Goal: Information Seeking & Learning: Learn about a topic

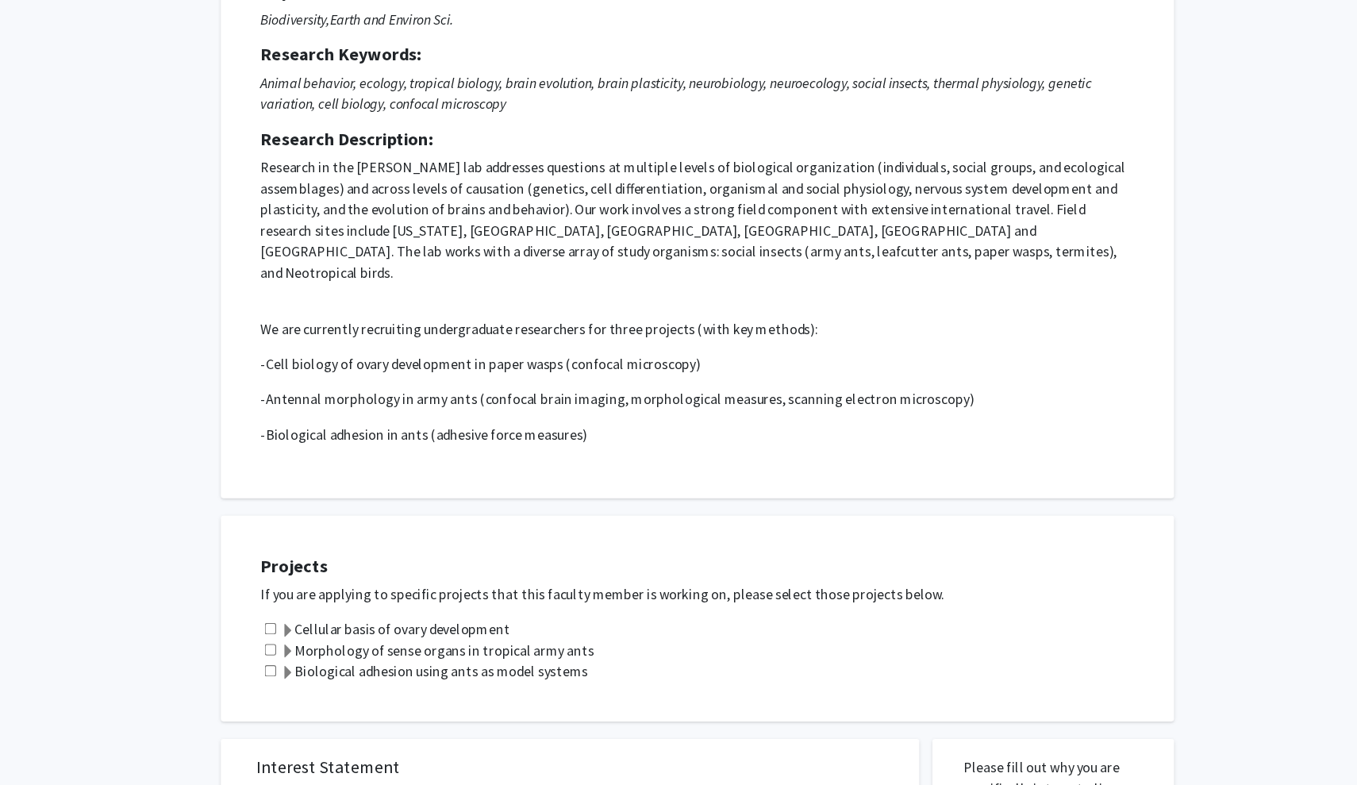
scroll to position [179, 0]
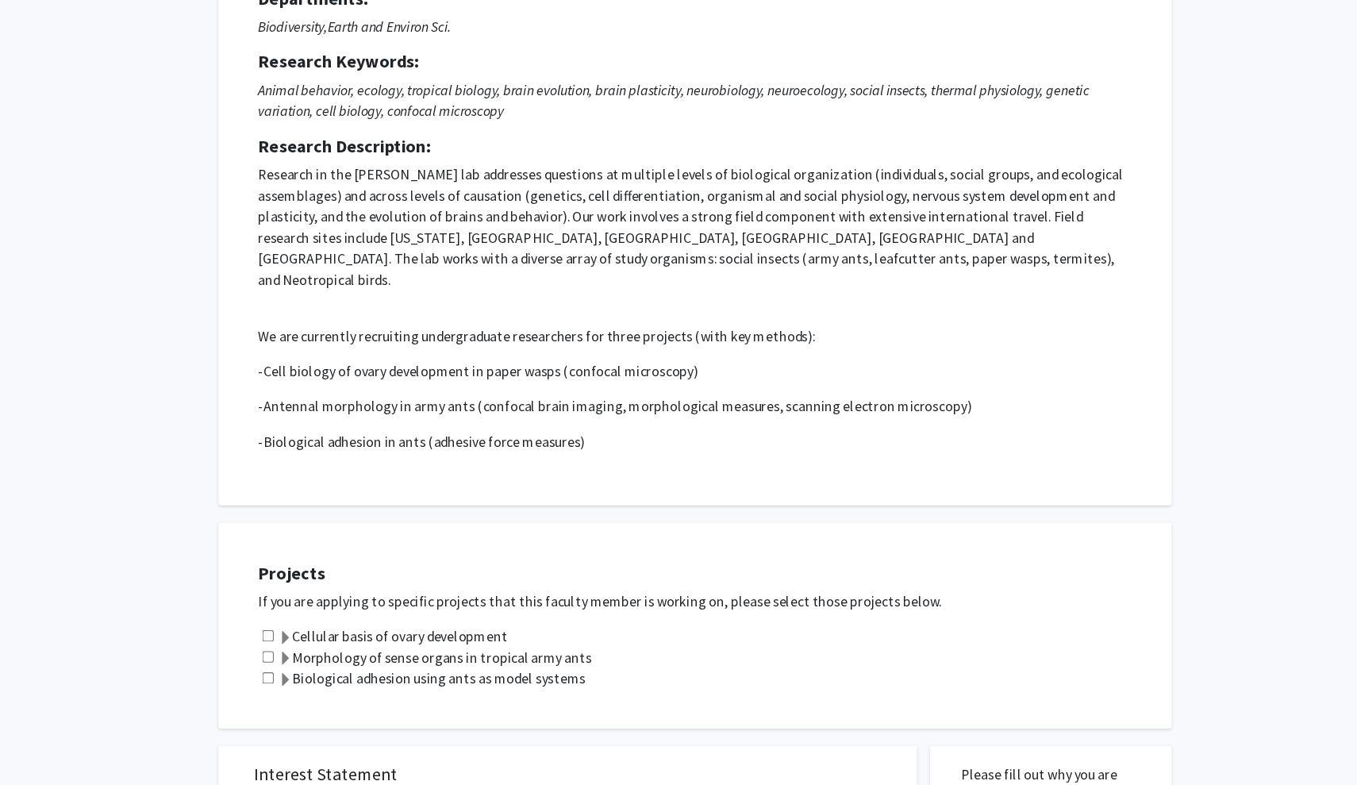
click at [294, 569] on input "checkbox" at bounding box center [299, 574] width 10 height 10
checkbox input "false"
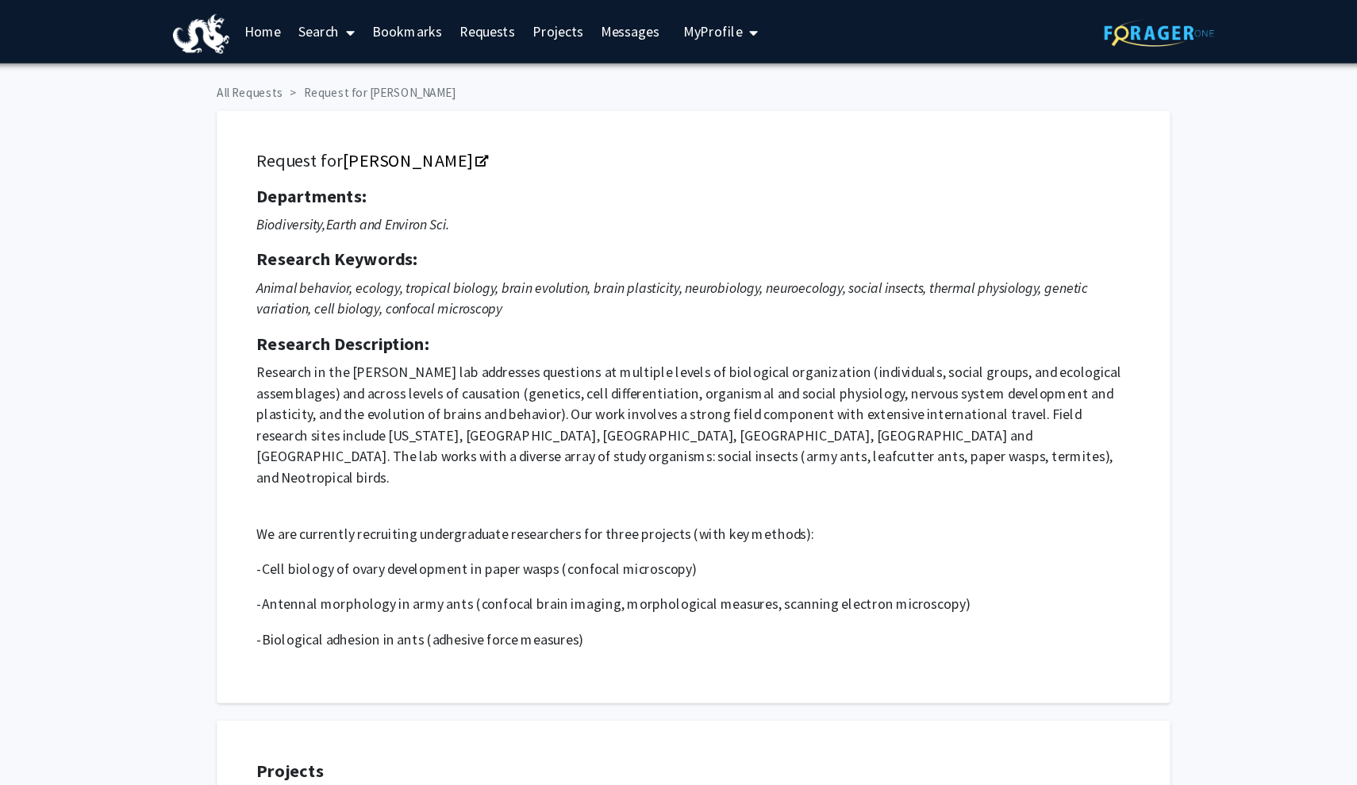
scroll to position [0, 0]
drag, startPoint x: 283, startPoint y: 39, endPoint x: 289, endPoint y: 31, distance: 9.7
click at [320, 39] on link "Search" at bounding box center [353, 29] width 67 height 56
click at [320, 25] on link "Search" at bounding box center [353, 29] width 67 height 56
click at [320, 32] on link "Search" at bounding box center [353, 29] width 67 height 56
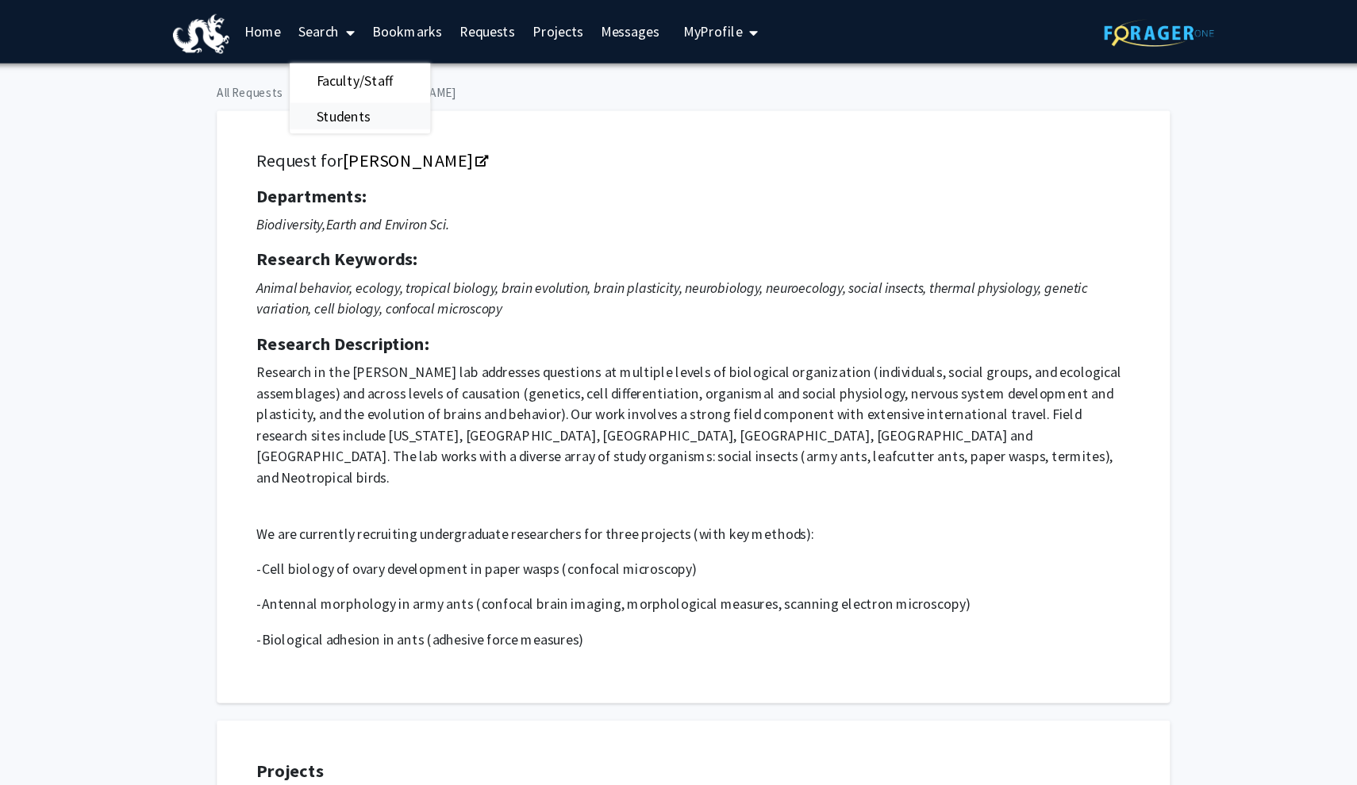
click at [320, 103] on span "Students" at bounding box center [368, 105] width 97 height 32
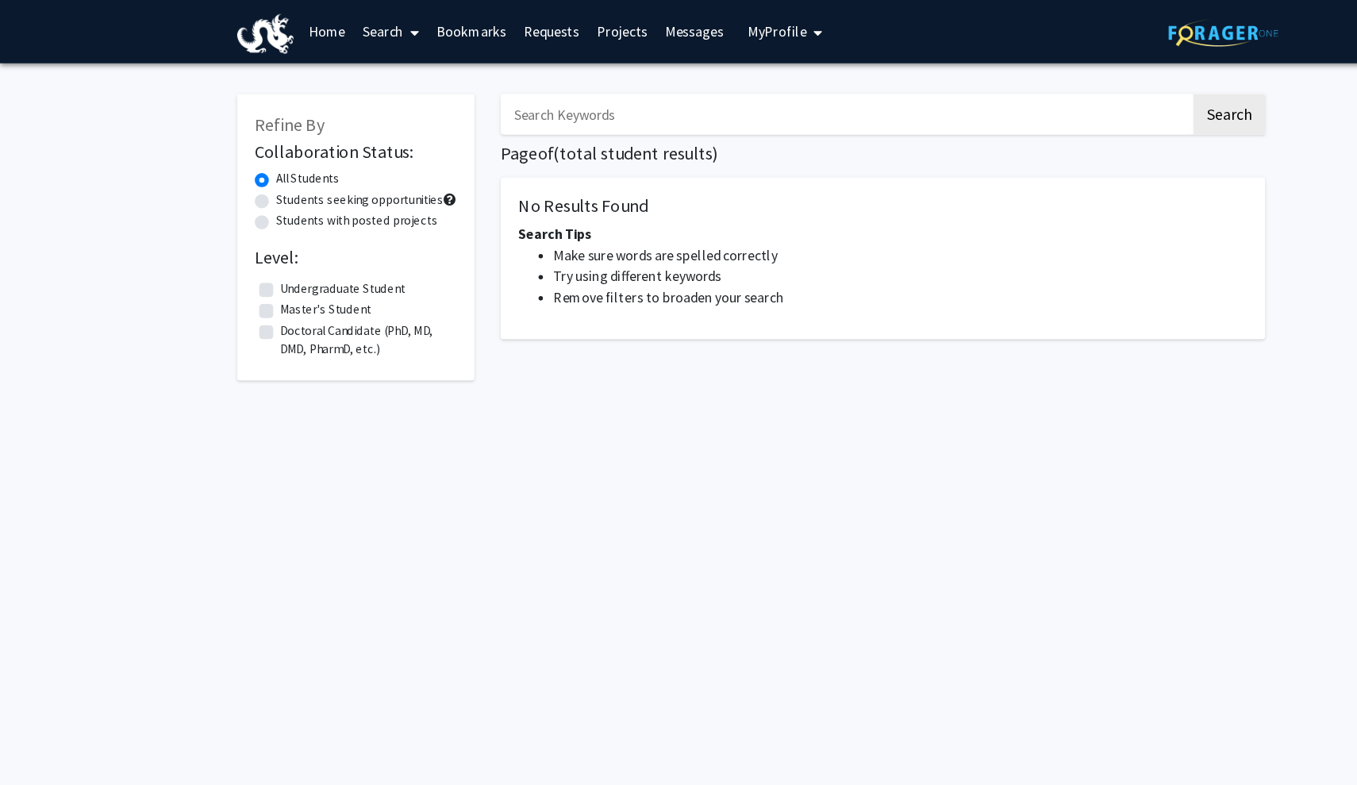
click at [260, 183] on label "Students seeking opportunities" at bounding box center [325, 180] width 152 height 17
click at [260, 183] on input "Students seeking opportunities" at bounding box center [254, 177] width 10 height 10
radio input "true"
click at [316, 265] on label "Undergraduate Student" at bounding box center [309, 260] width 113 height 17
click at [263, 263] on input "Undergraduate Student" at bounding box center [258, 257] width 10 height 10
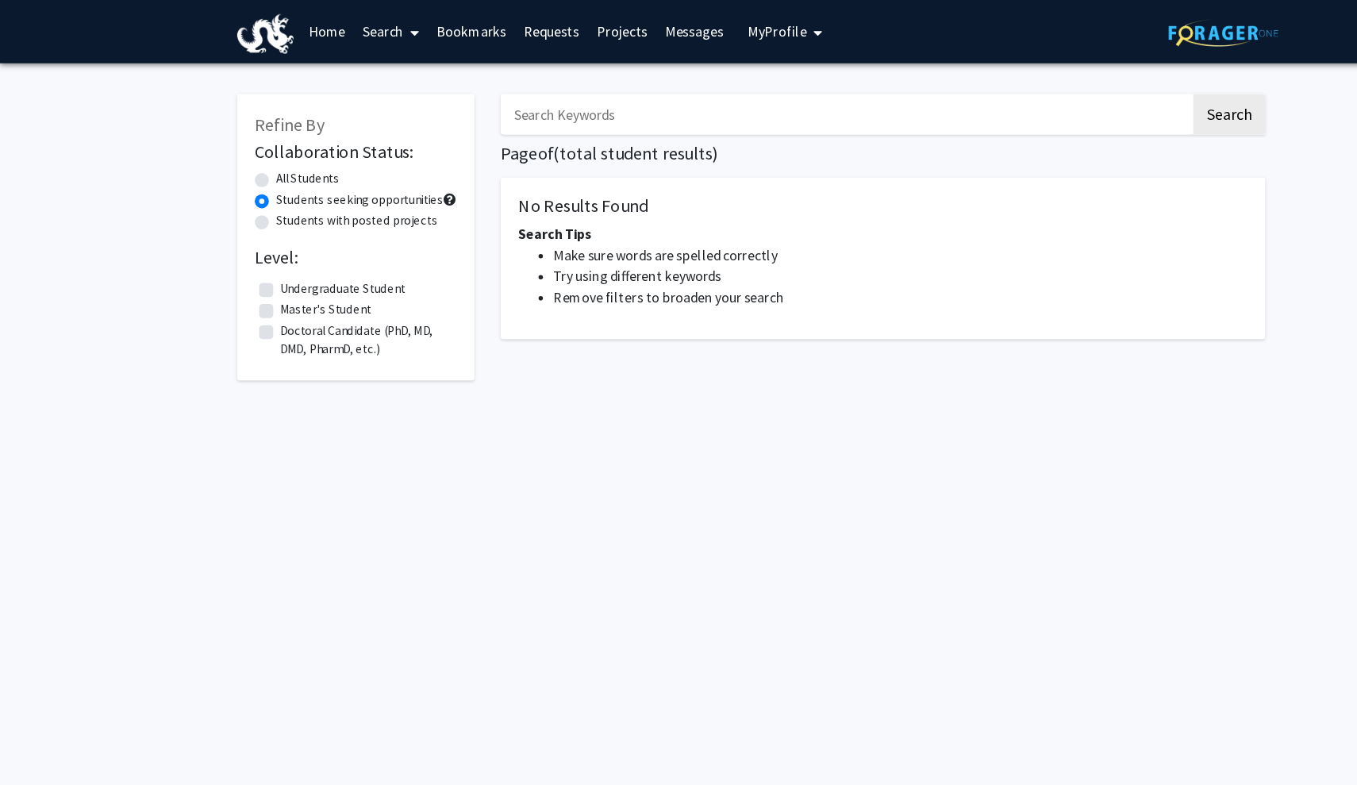
checkbox input "true"
click at [252, 28] on img at bounding box center [239, 31] width 51 height 36
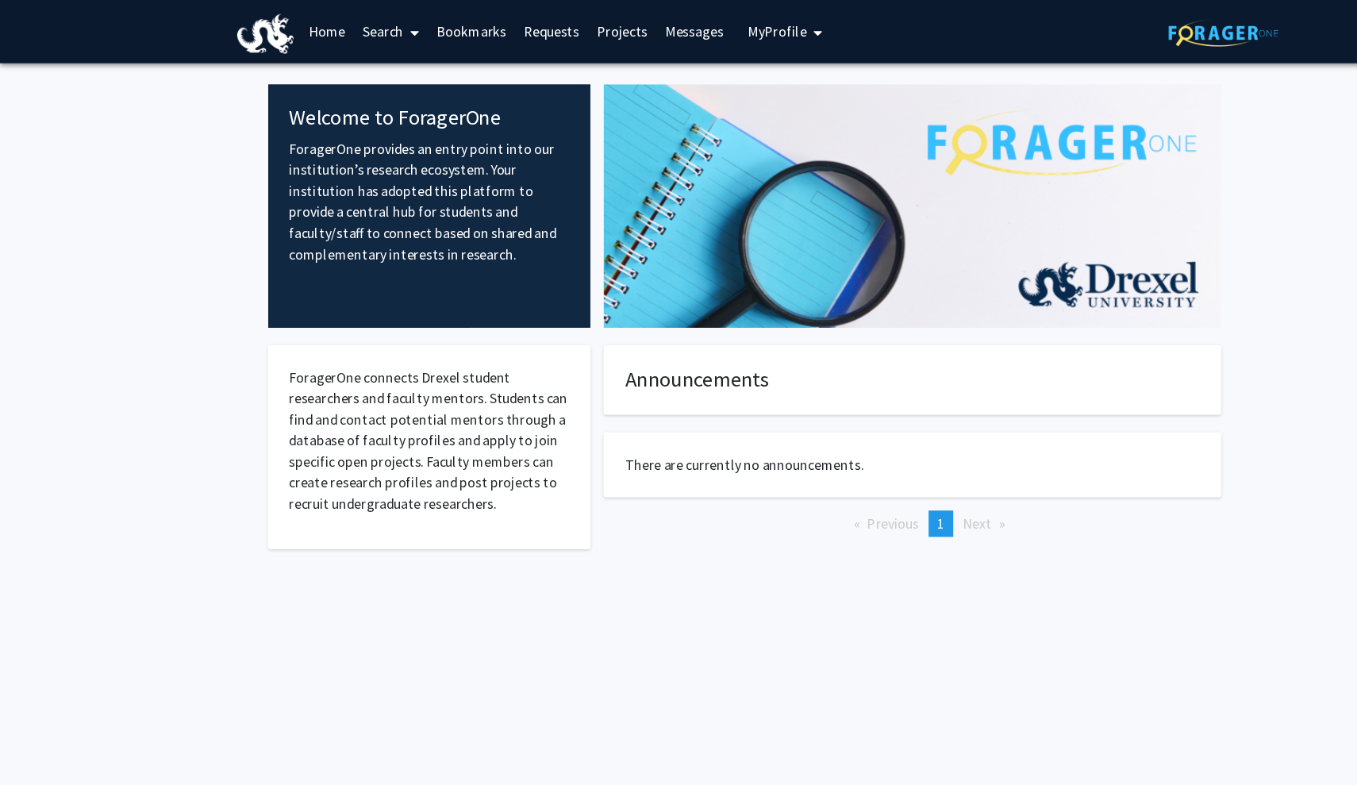
click at [815, 429] on p "There are currently no announcements." at bounding box center [824, 419] width 518 height 19
click at [883, 474] on span "Next page" at bounding box center [883, 473] width 26 height 16
click at [294, 22] on link "Home" at bounding box center [295, 29] width 49 height 56
click at [293, 25] on link "Home" at bounding box center [295, 29] width 49 height 56
click at [574, 36] on link "Projects" at bounding box center [562, 29] width 62 height 56
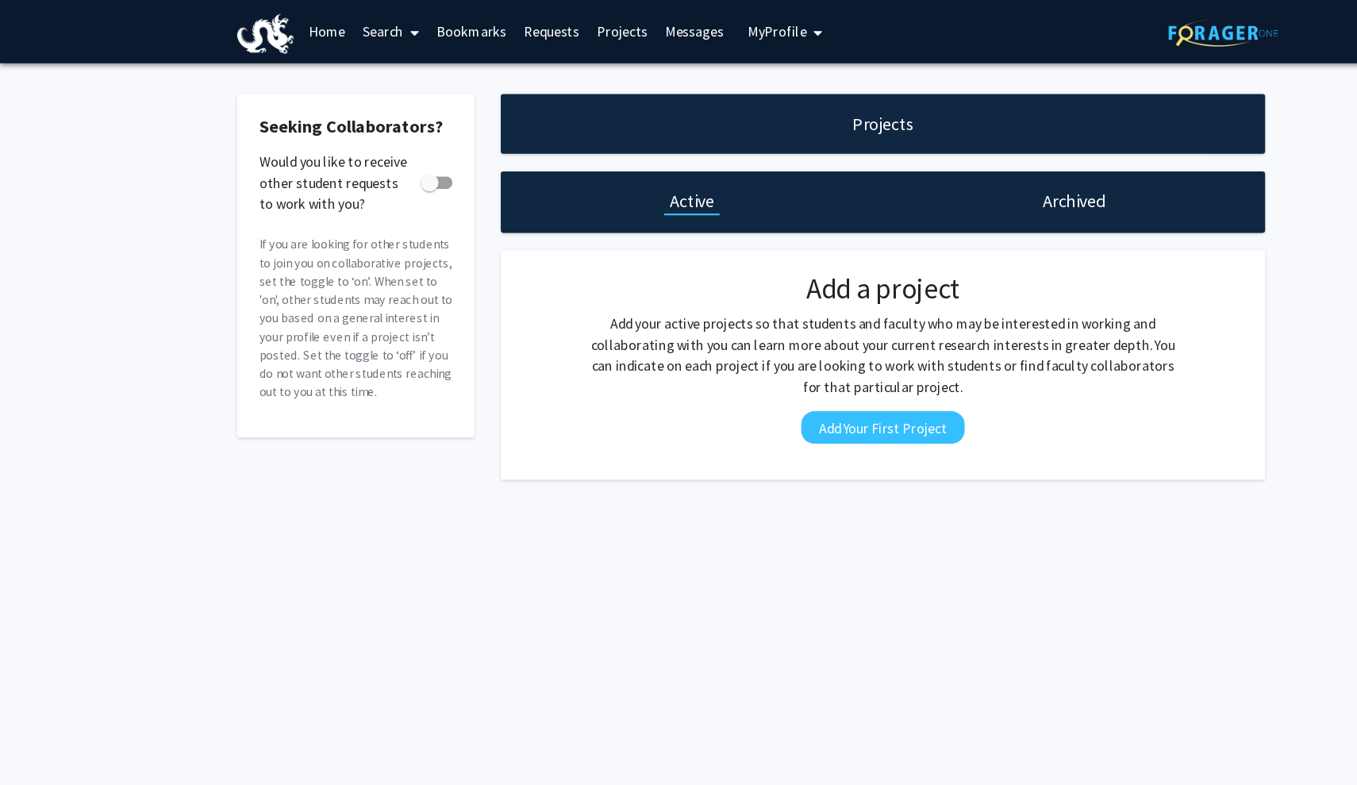
click at [969, 187] on h1 "Archived" at bounding box center [970, 182] width 57 height 22
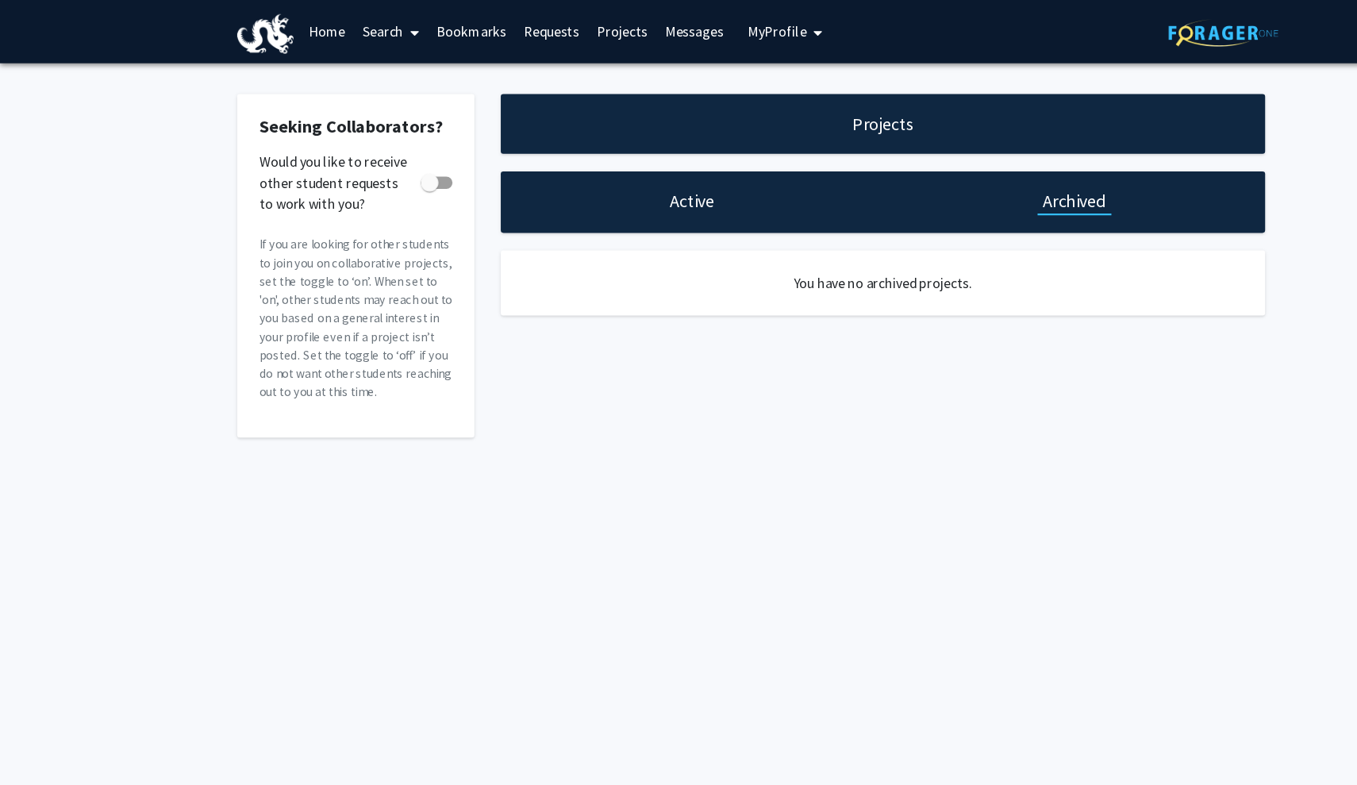
click at [596, 201] on div "Active" at bounding box center [624, 183] width 345 height 56
click at [612, 191] on h1 "Active" at bounding box center [625, 182] width 40 height 22
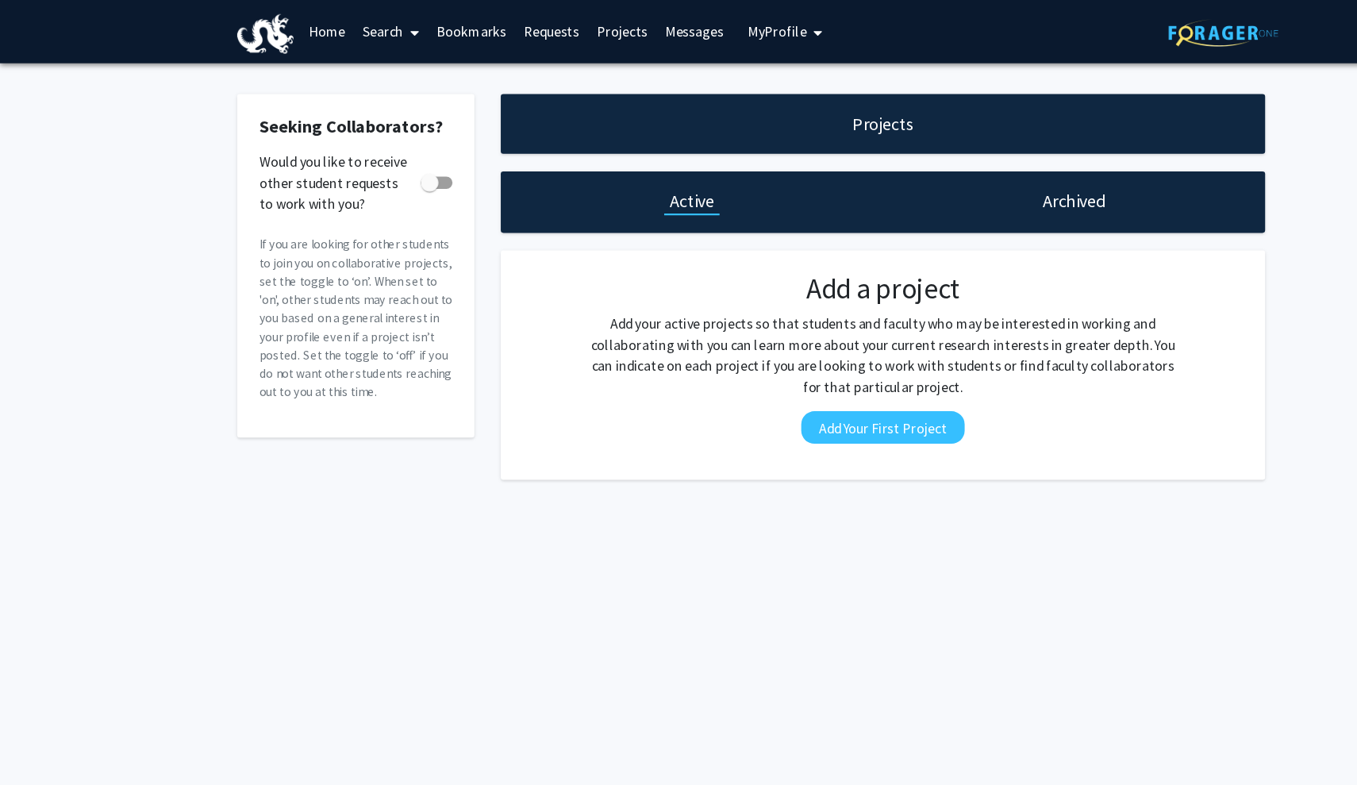
click at [694, 28] on span "My Profile" at bounding box center [701, 29] width 53 height 16
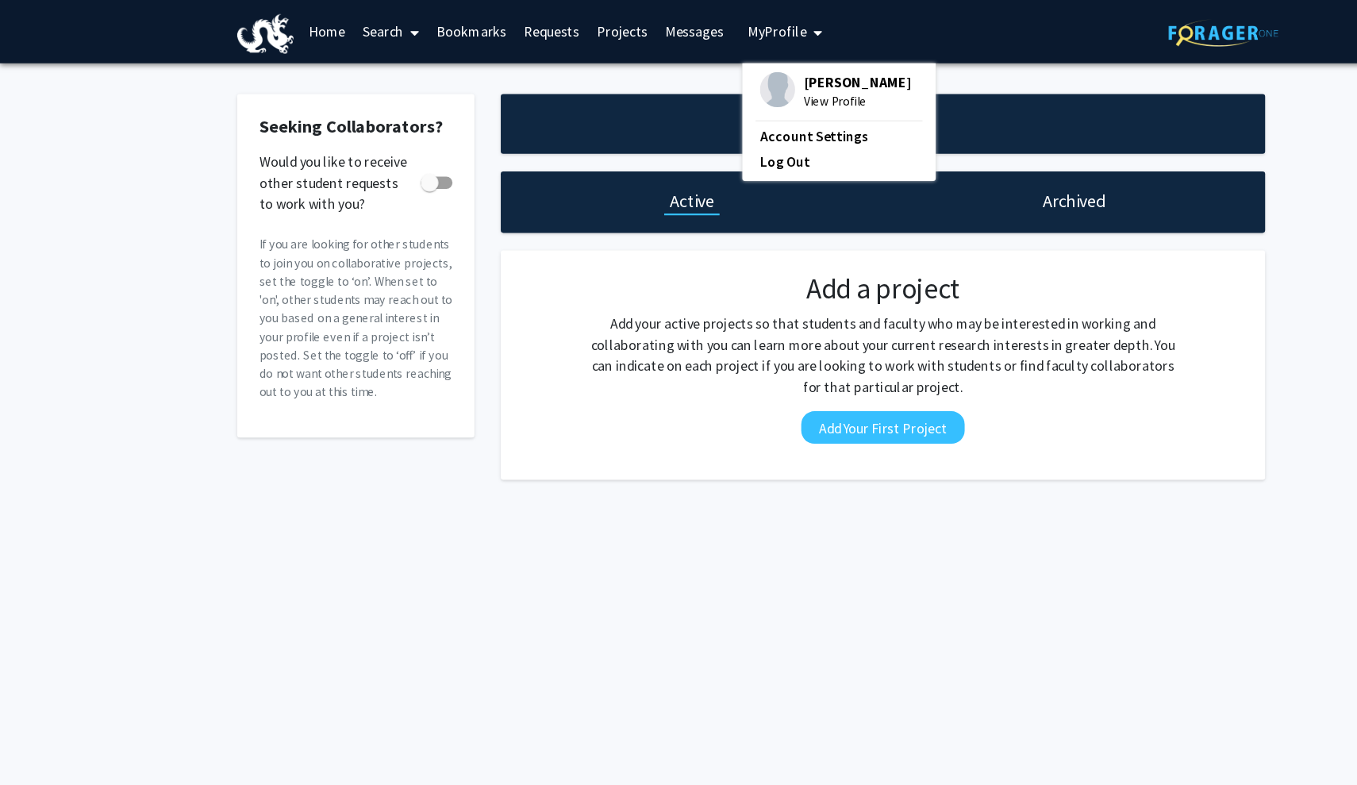
click at [626, 33] on link "Messages" at bounding box center [627, 29] width 68 height 56
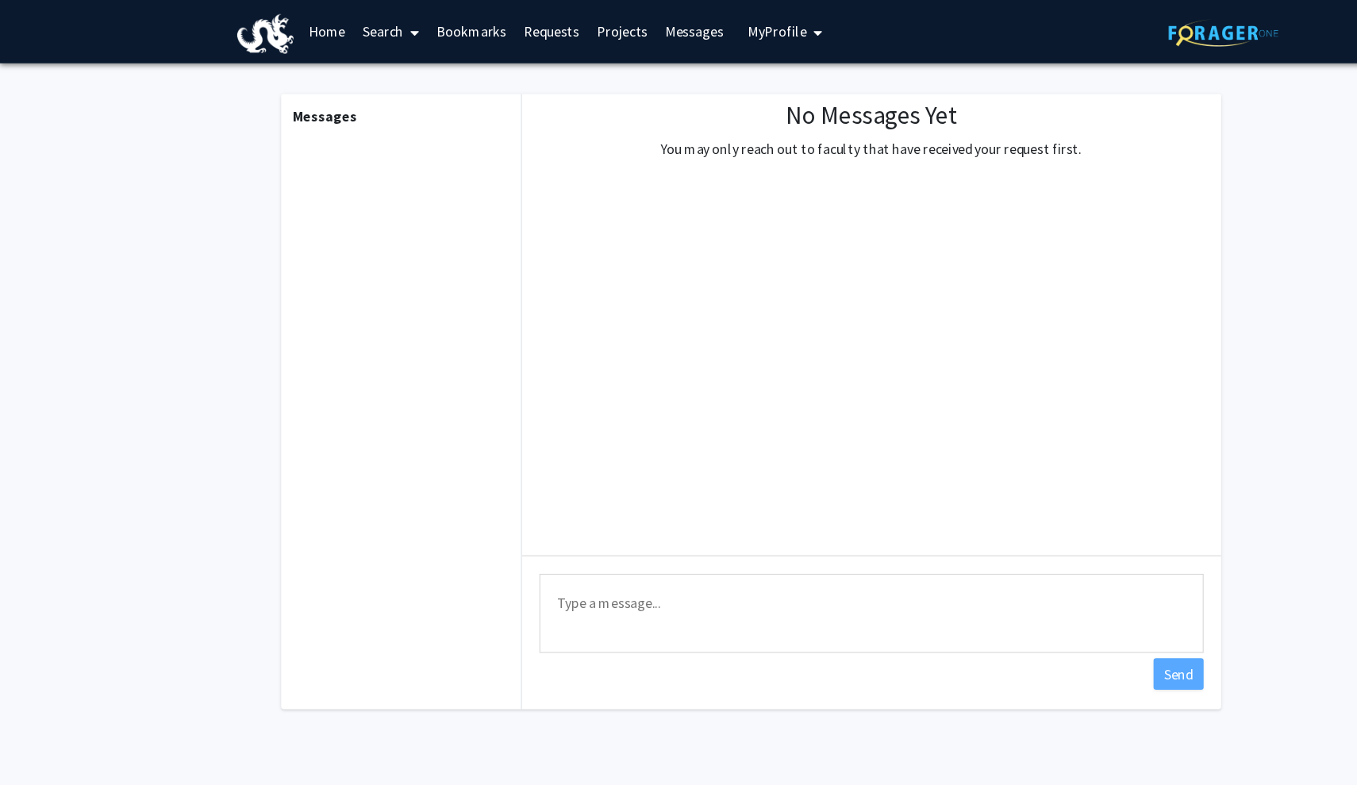
click at [551, 35] on link "Projects" at bounding box center [562, 29] width 62 height 56
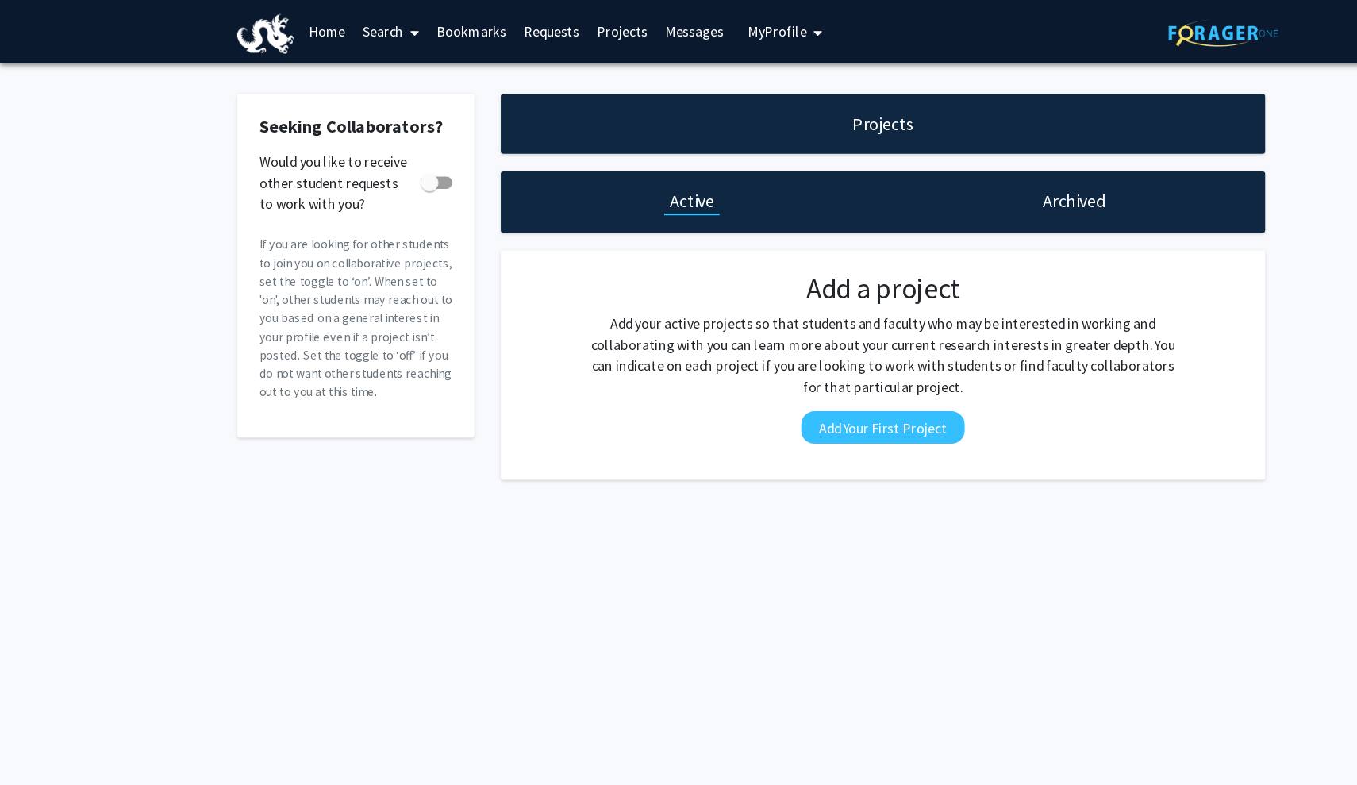
click at [505, 32] on link "Requests" at bounding box center [498, 29] width 66 height 56
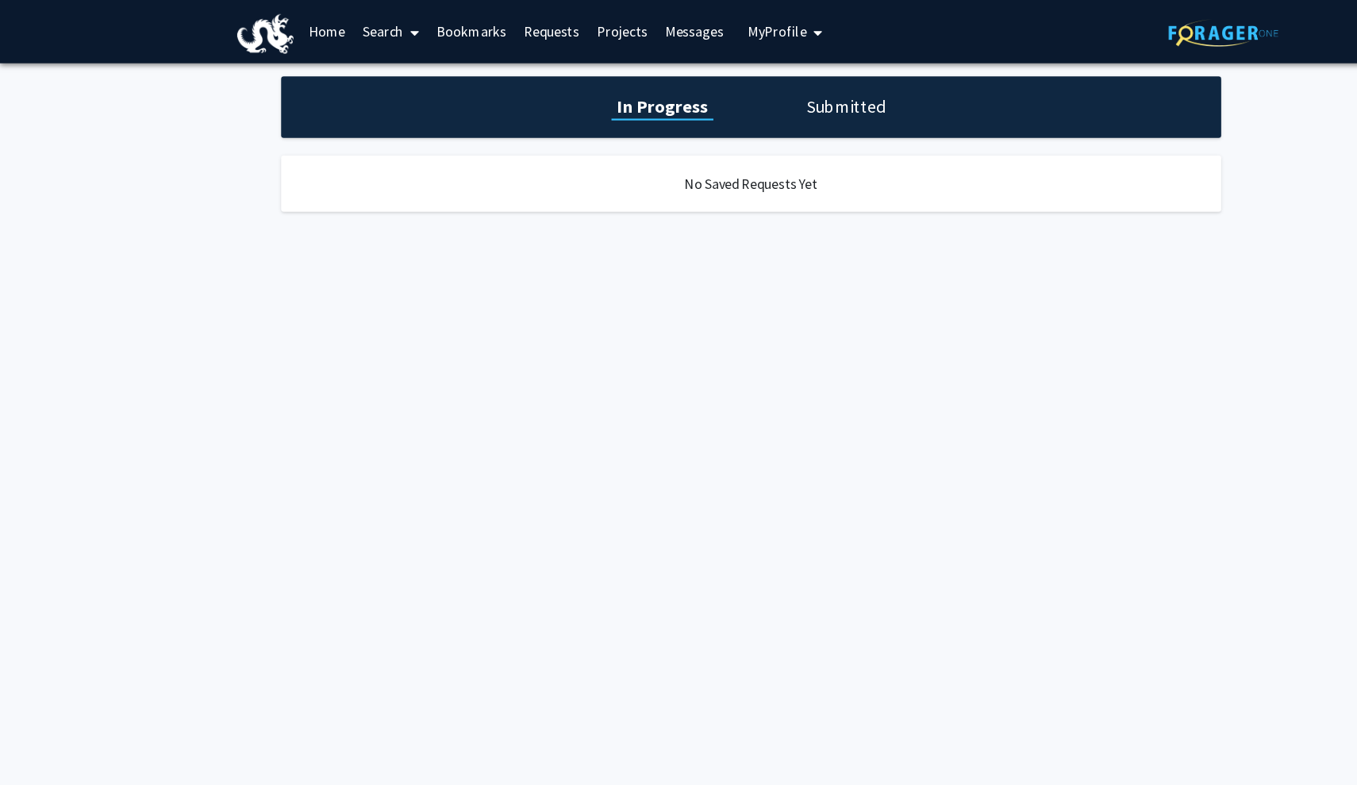
click at [440, 30] on link "Bookmarks" at bounding box center [426, 29] width 79 height 56
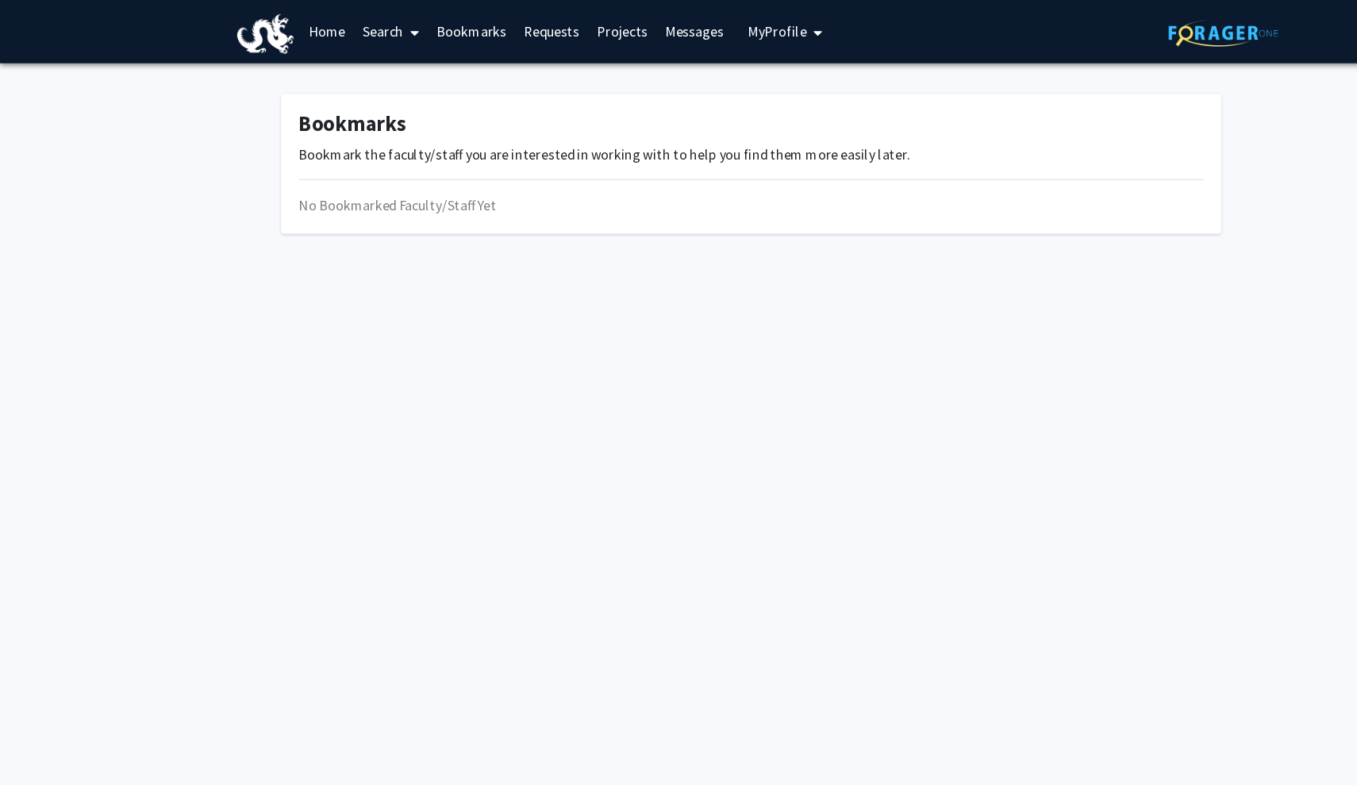
click at [363, 30] on link "Search" at bounding box center [353, 29] width 67 height 56
click at [391, 76] on span "Faculty/Staff" at bounding box center [378, 73] width 117 height 32
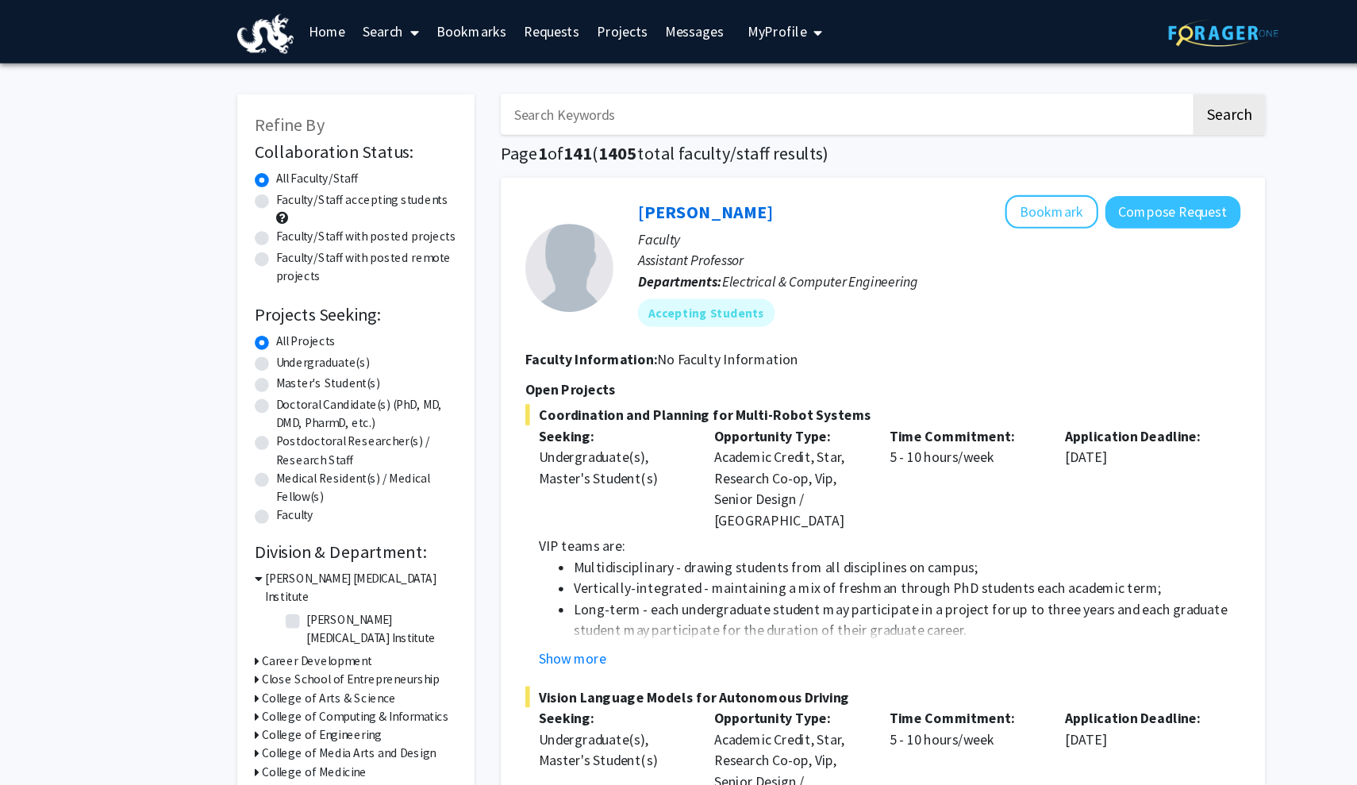
click at [309, 333] on label "Undergraduate(s)" at bounding box center [291, 327] width 84 height 17
click at [260, 329] on input "Undergraduate(s)" at bounding box center [254, 324] width 10 height 10
radio input "true"
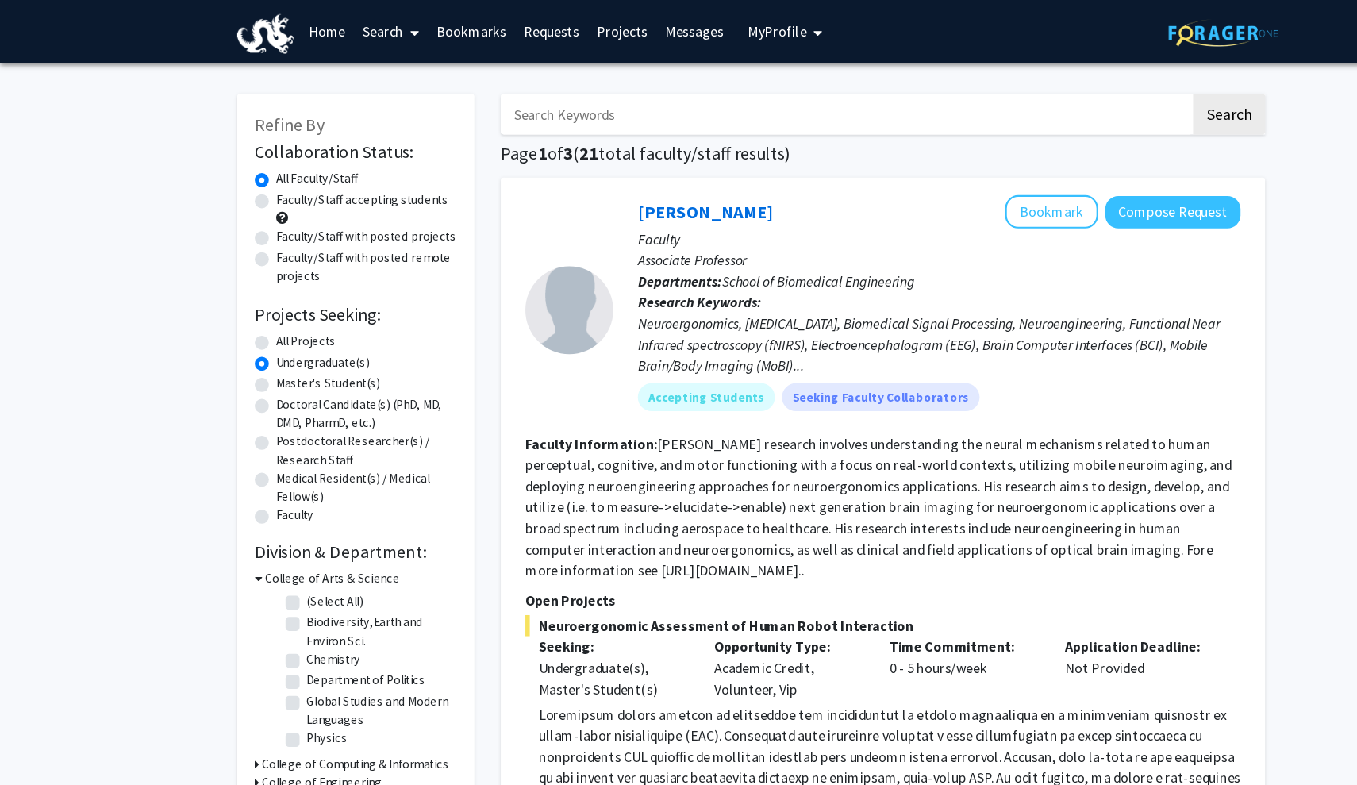
click at [590, 103] on input "Search Keywords" at bounding box center [763, 103] width 623 height 37
type input "animal"
click at [1110, 106] on button "Search" at bounding box center [1110, 103] width 65 height 37
radio input "true"
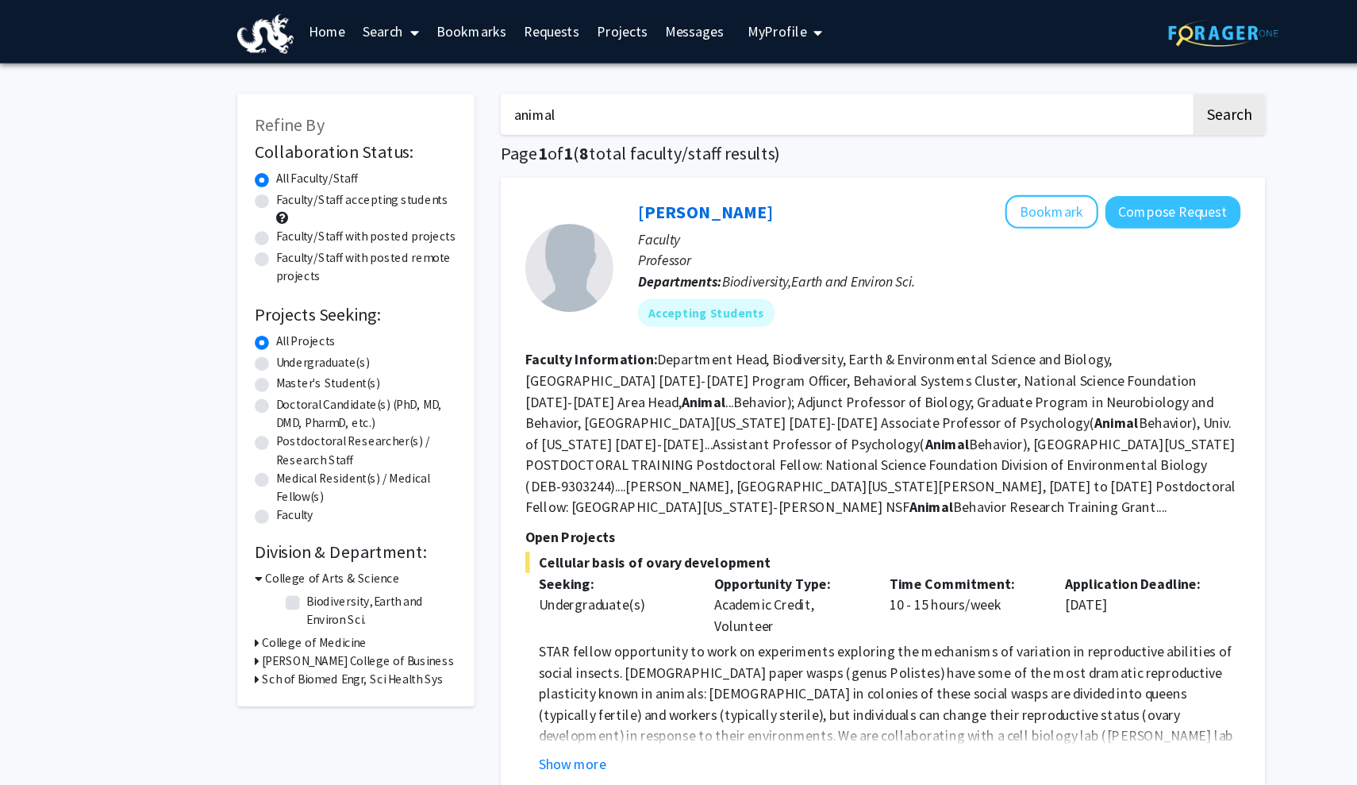
click at [334, 212] on label "Faculty/Staff with posted projects" at bounding box center [330, 214] width 163 height 17
click at [260, 212] on input "Faculty/Staff with posted projects" at bounding box center [254, 211] width 10 height 10
radio input "true"
click at [372, 233] on label "Faculty/Staff with posted remote projects" at bounding box center [330, 241] width 163 height 33
click at [260, 233] on input "Faculty/Staff with posted remote projects" at bounding box center [254, 230] width 10 height 10
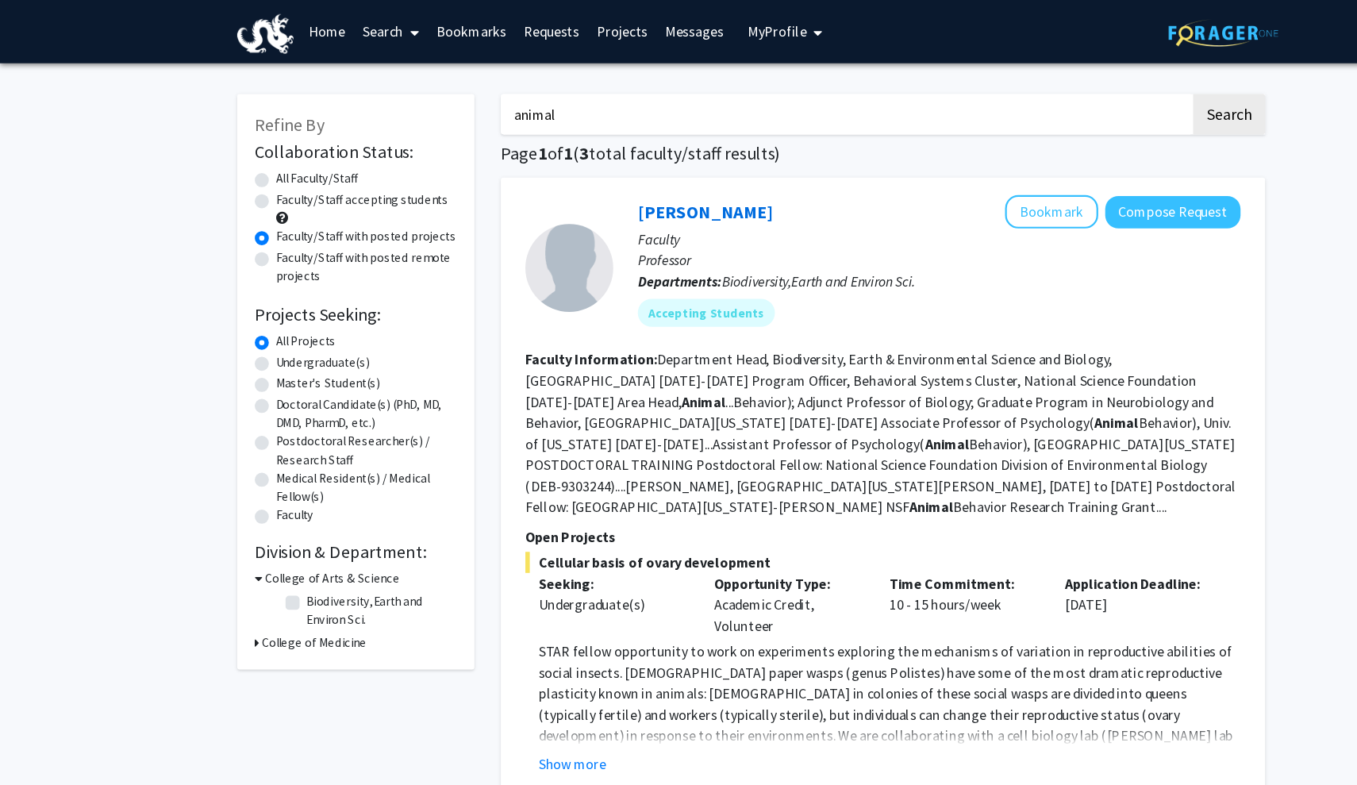
radio input "true"
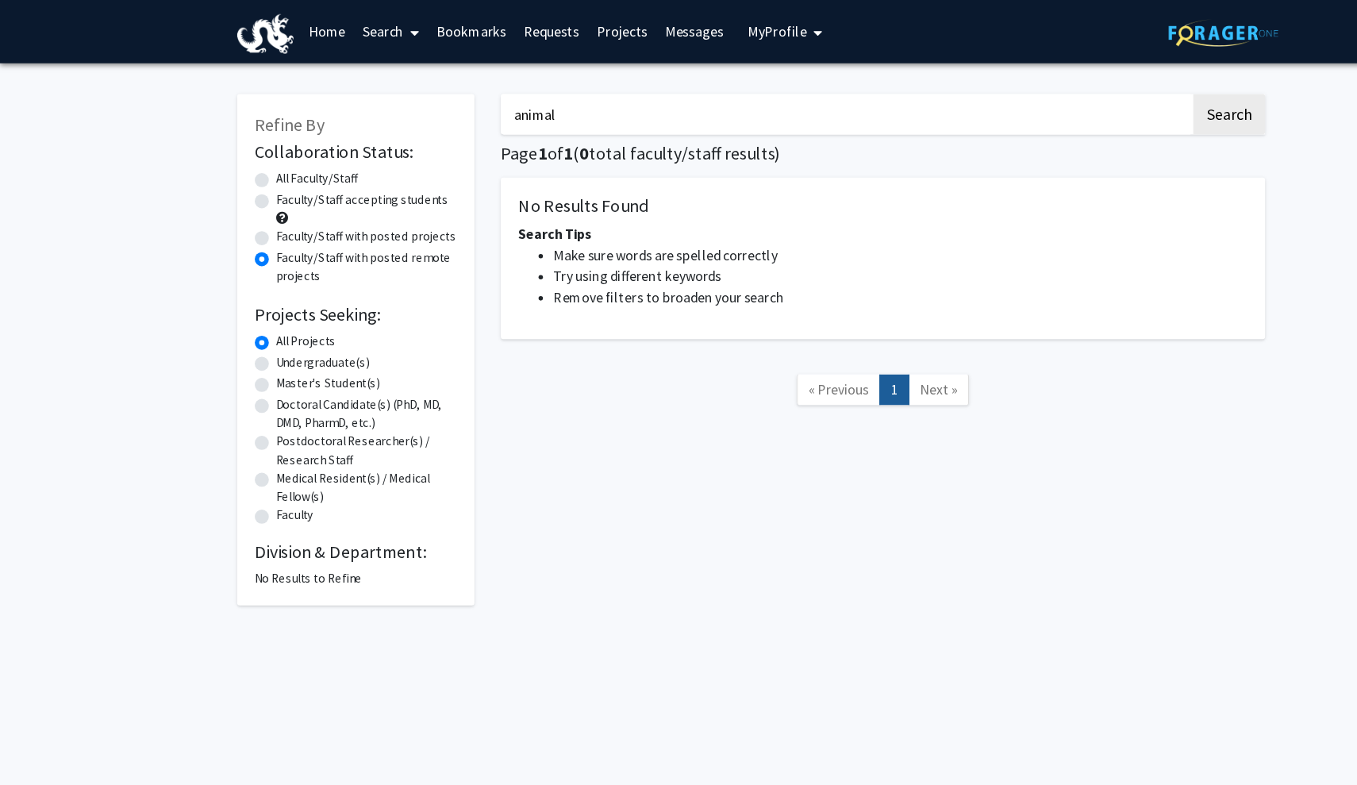
click at [371, 218] on label "Faculty/Staff with posted projects" at bounding box center [330, 214] width 163 height 17
click at [260, 216] on input "Faculty/Staff with posted projects" at bounding box center [254, 211] width 10 height 10
radio input "true"
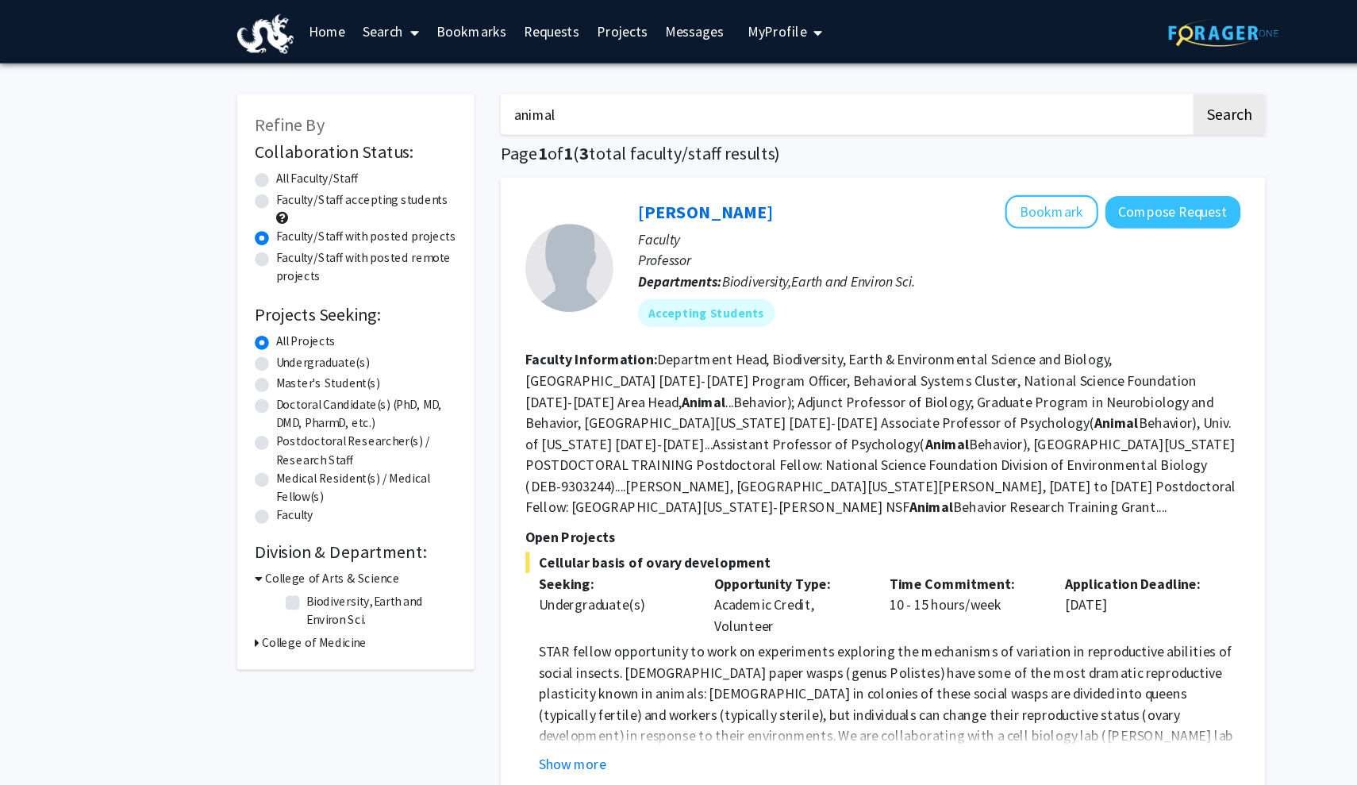
click at [287, 186] on label "Faculty/Staff accepting students" at bounding box center [327, 180] width 156 height 17
click at [260, 183] on input "Faculty/Staff accepting students" at bounding box center [254, 177] width 10 height 10
radio input "true"
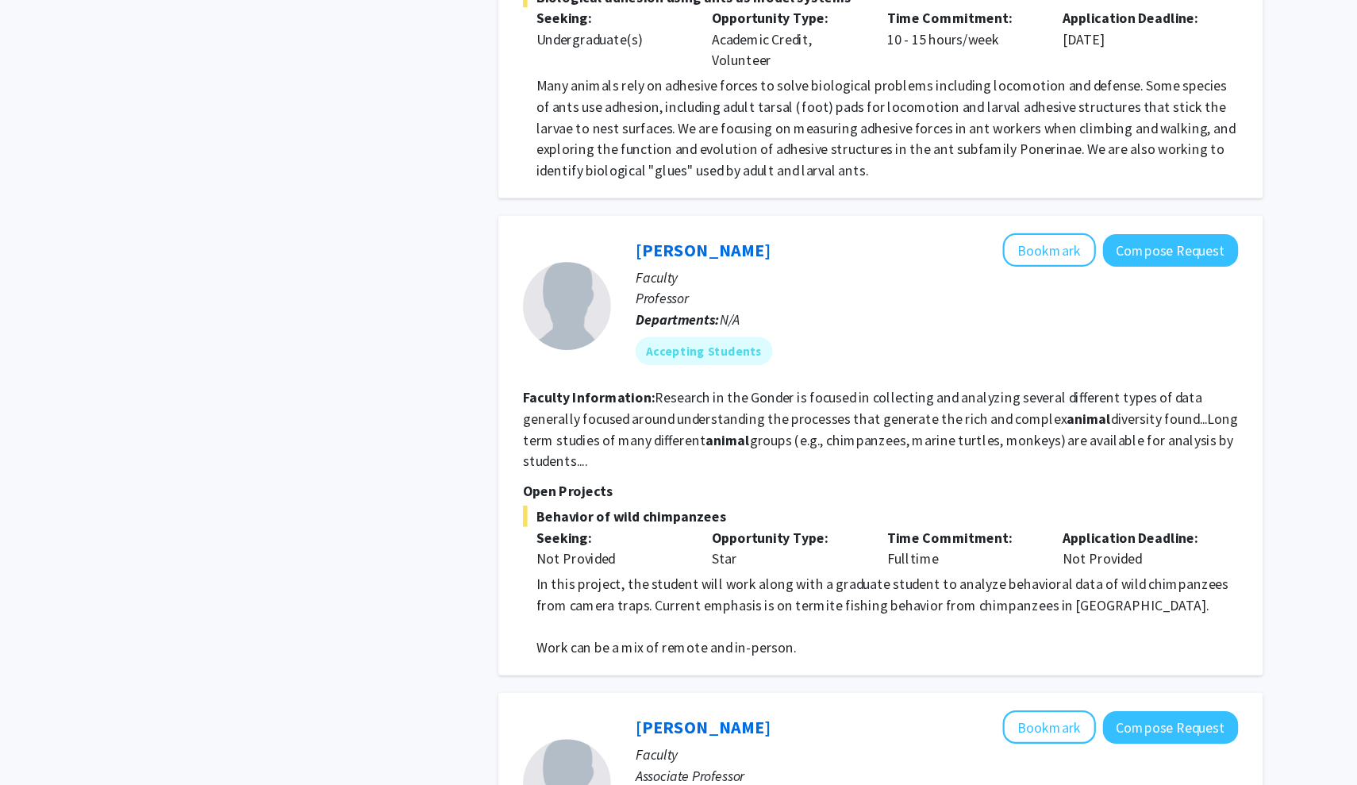
scroll to position [942, 0]
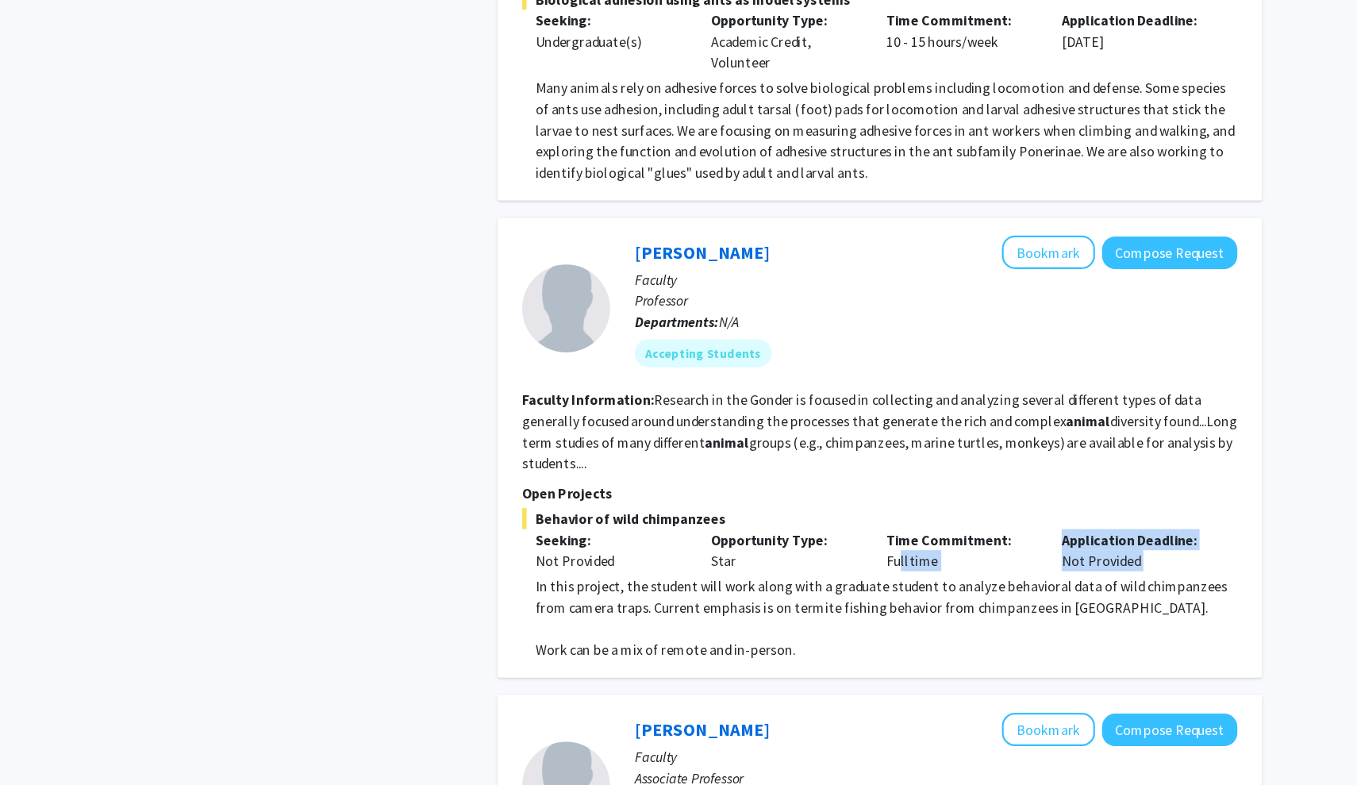
drag, startPoint x: 810, startPoint y: 493, endPoint x: 887, endPoint y: 502, distance: 77.6
click at [887, 502] on div "Behavior of wild chimpanzees Seeking: Not Provided Opportunity Type: Star Time …" at bounding box center [798, 527] width 646 height 137
click at [820, 437] on p "Open Projects" at bounding box center [798, 445] width 646 height 19
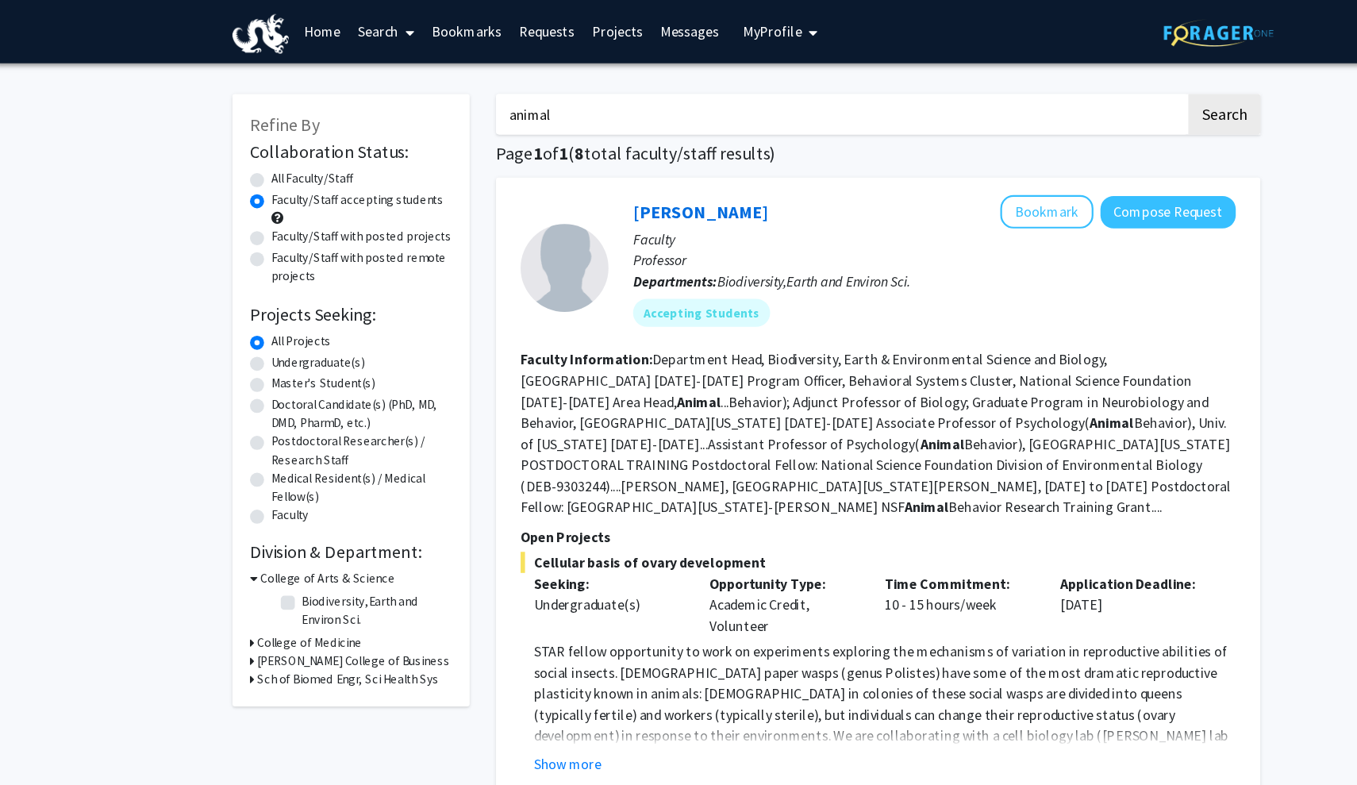
scroll to position [0, 0]
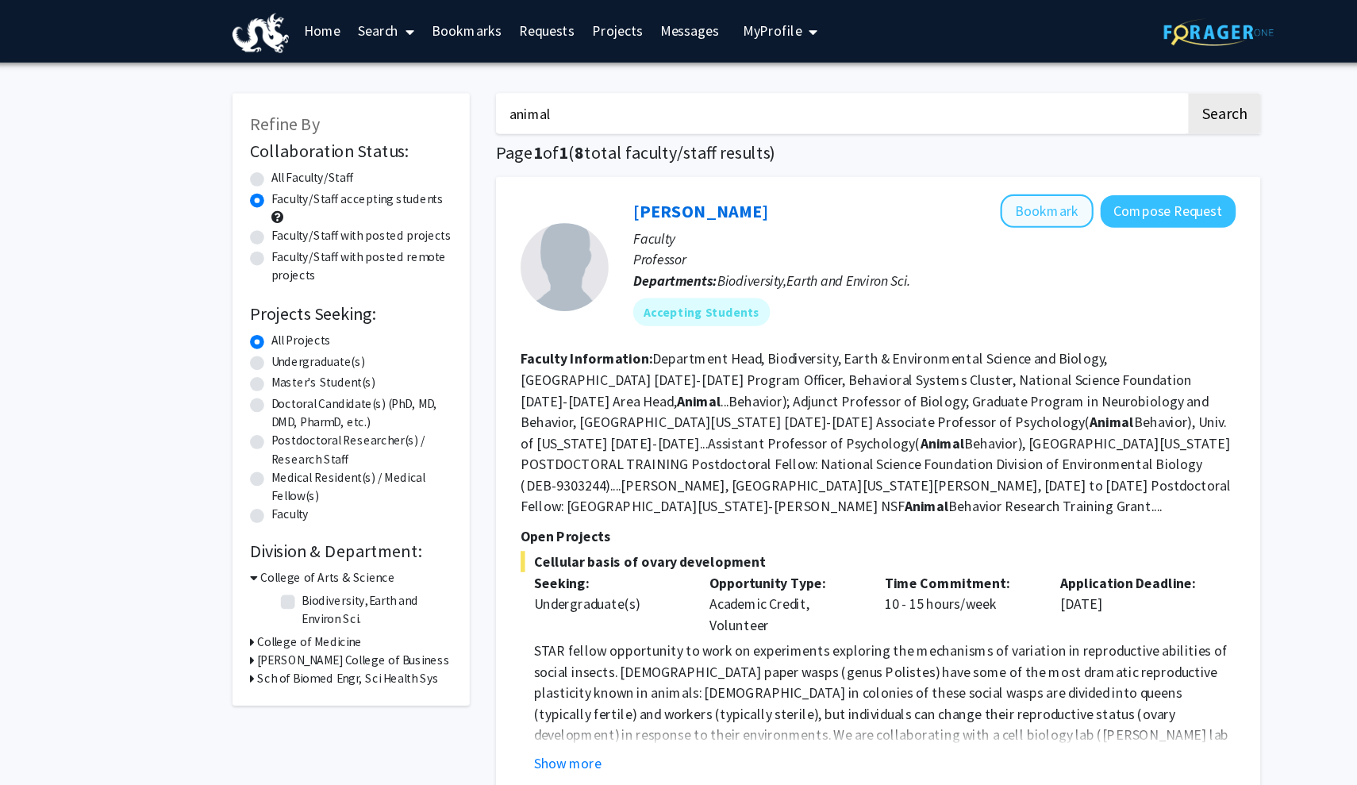
click at [974, 185] on button "Bookmark" at bounding box center [950, 191] width 84 height 30
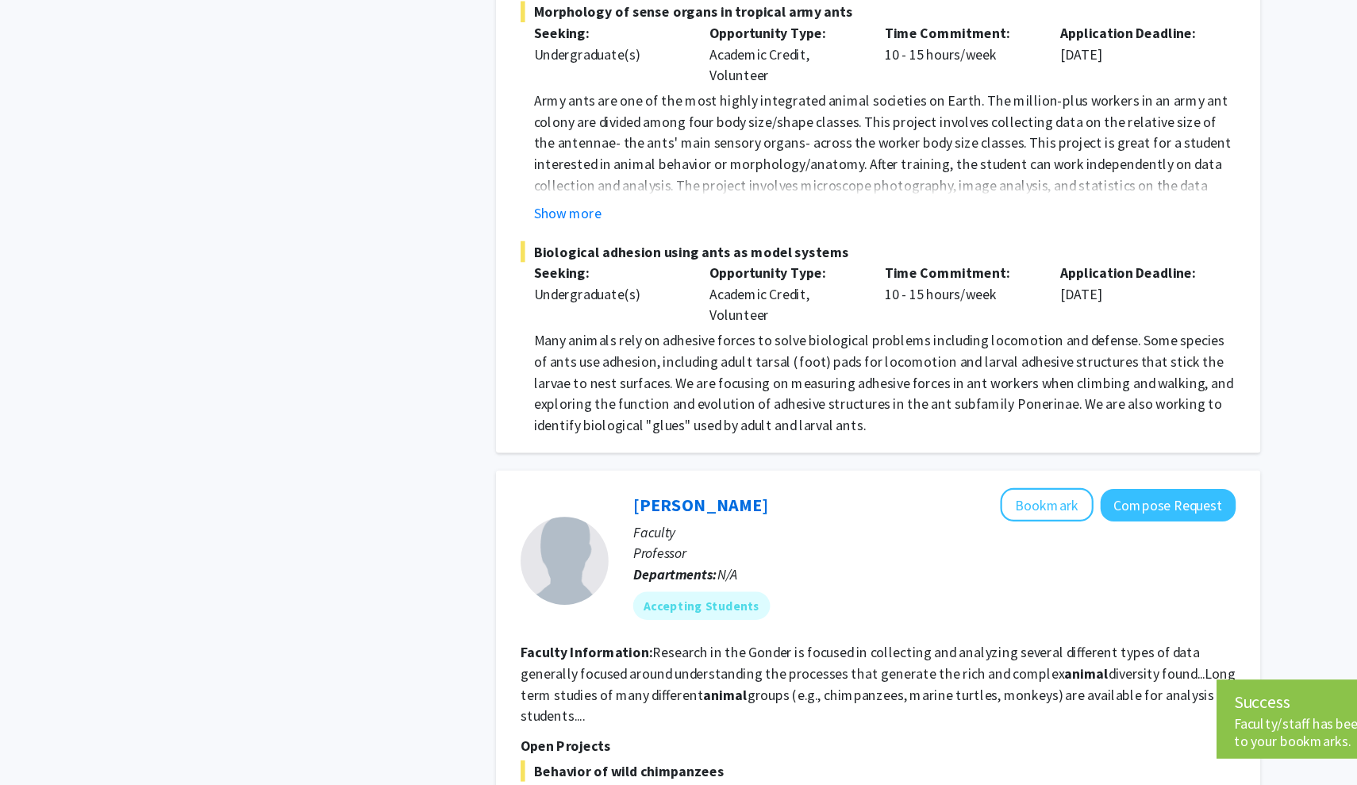
scroll to position [677, 0]
